Goal: Task Accomplishment & Management: Complete application form

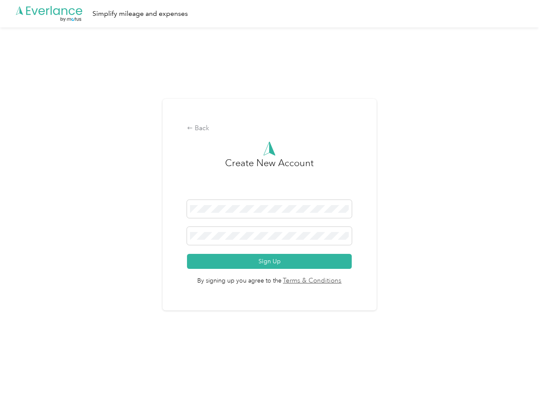
click at [271, 194] on h3 "Create New Account" at bounding box center [269, 178] width 89 height 44
click at [271, 14] on div ".cls-1 { fill: #00adee; } .cls-2 { fill: #fff; } .cls-3 { fill: #707372; } .cls…" at bounding box center [269, 13] width 539 height 27
click at [271, 128] on div "Back" at bounding box center [269, 128] width 165 height 10
click at [271, 261] on button "Sign Up" at bounding box center [269, 261] width 165 height 15
